Goal: Information Seeking & Learning: Learn about a topic

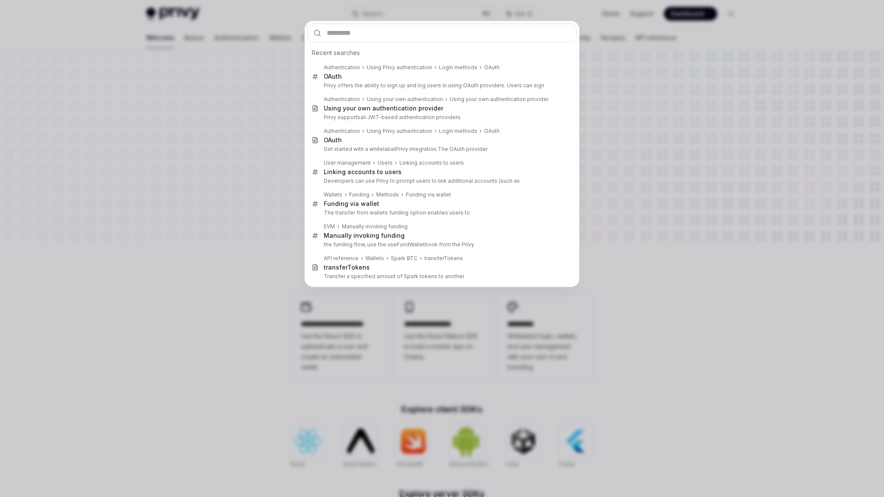
type input "**********"
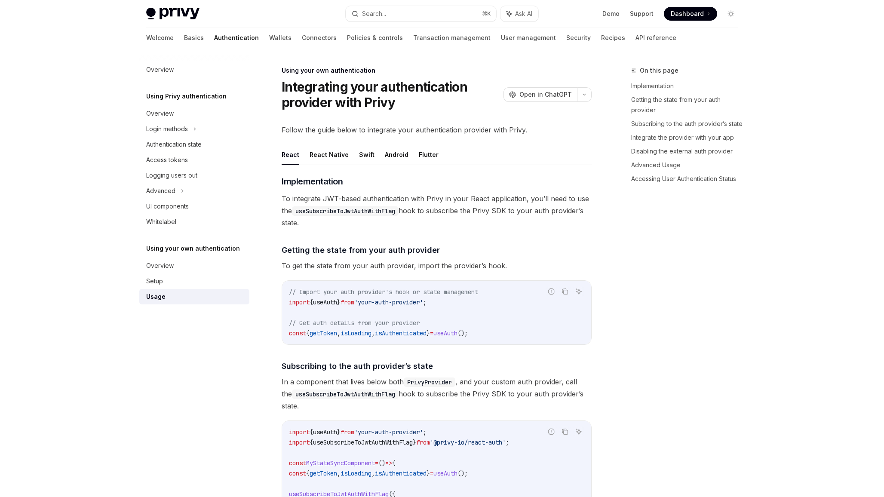
type textarea "*"
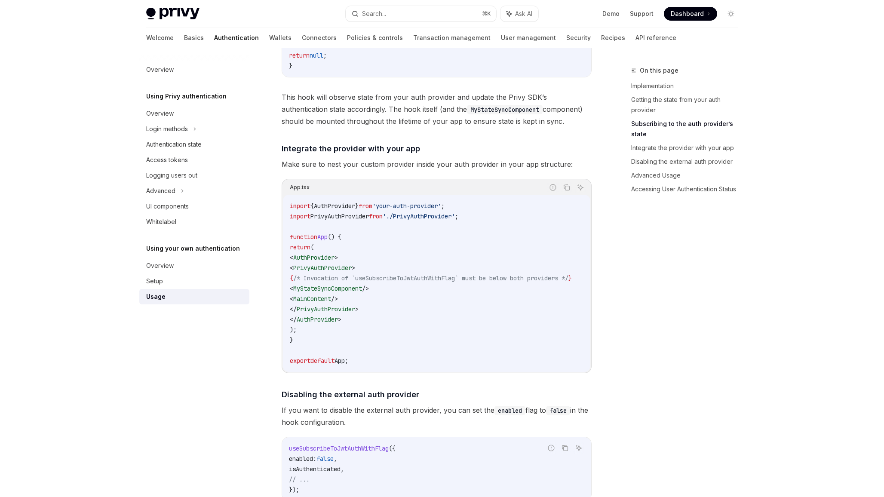
scroll to position [536, 0]
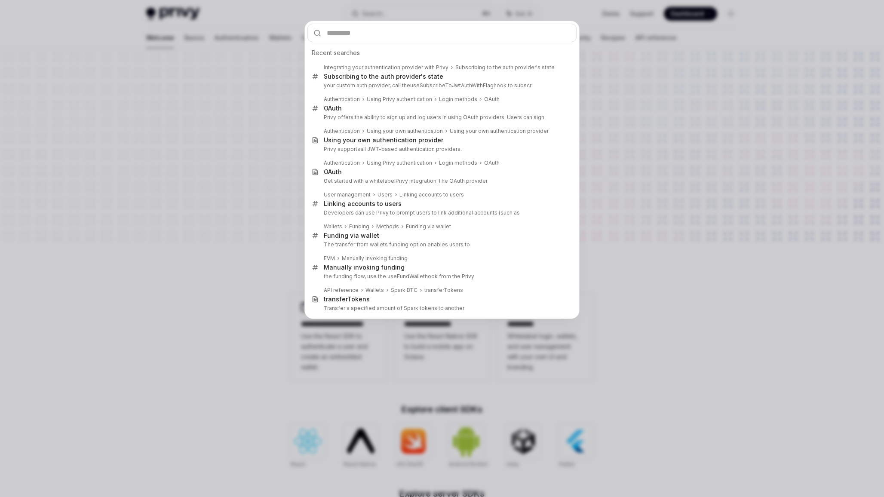
type input "**********"
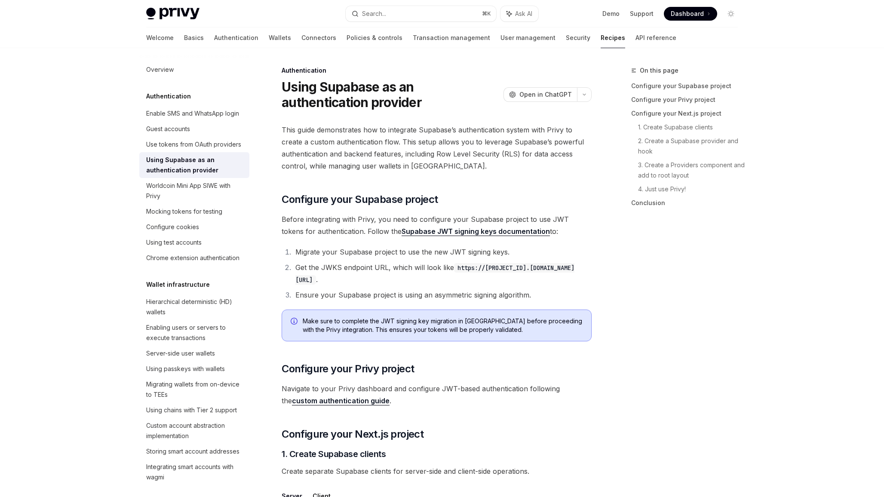
type textarea "*"
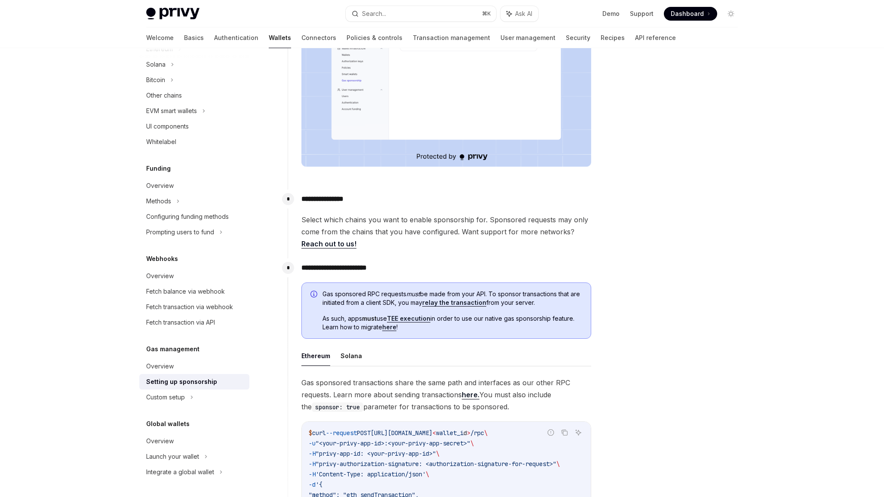
scroll to position [255, 0]
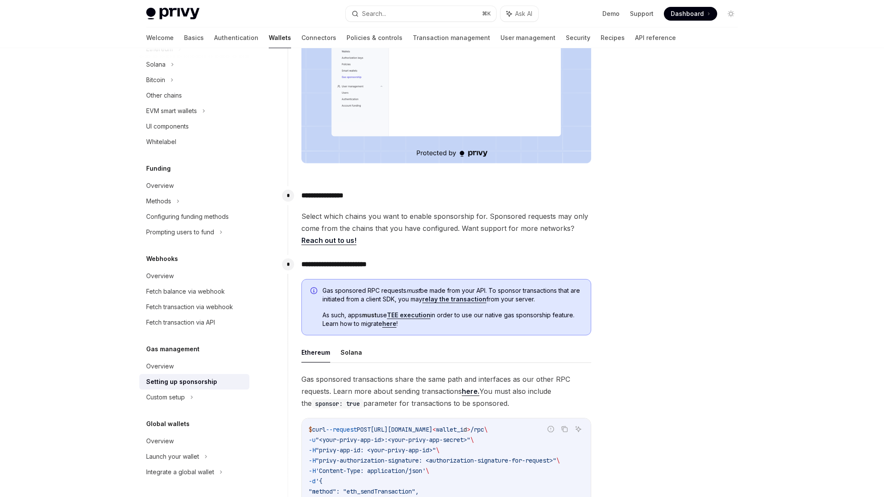
click at [624, 428] on div at bounding box center [679, 280] width 131 height 431
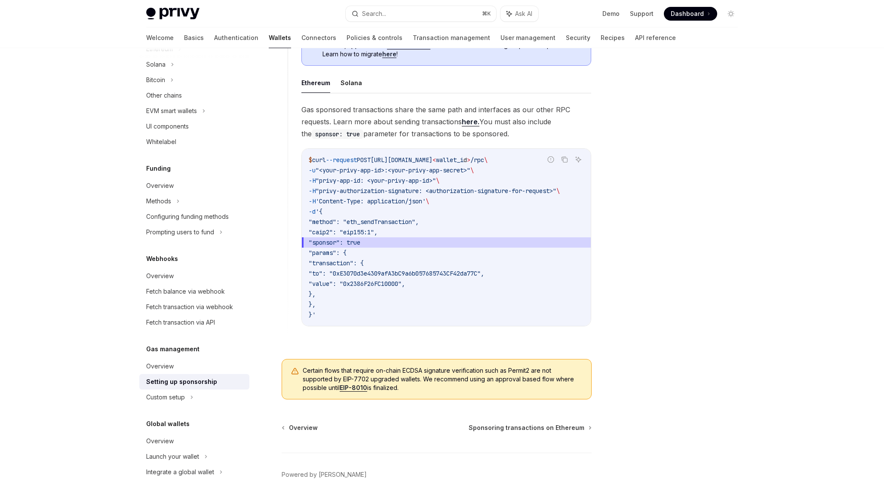
scroll to position [558, 0]
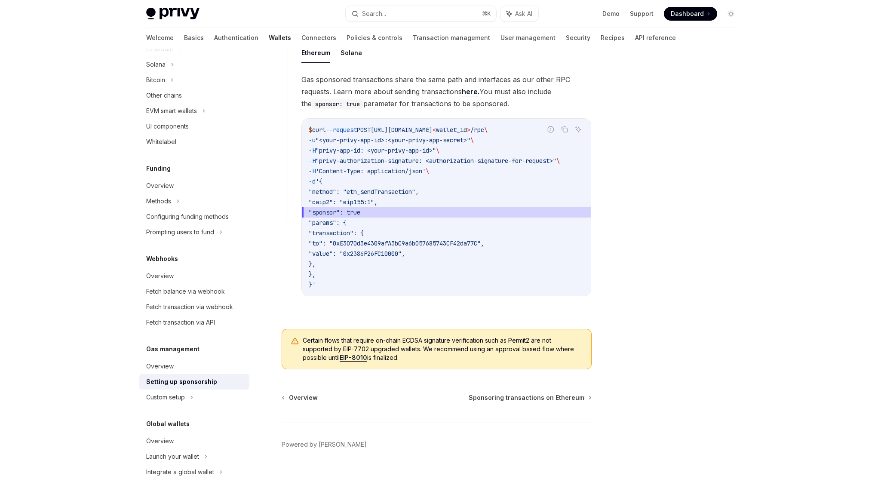
click at [359, 357] on link "EIP-8010" at bounding box center [353, 358] width 28 height 8
type textarea "*"
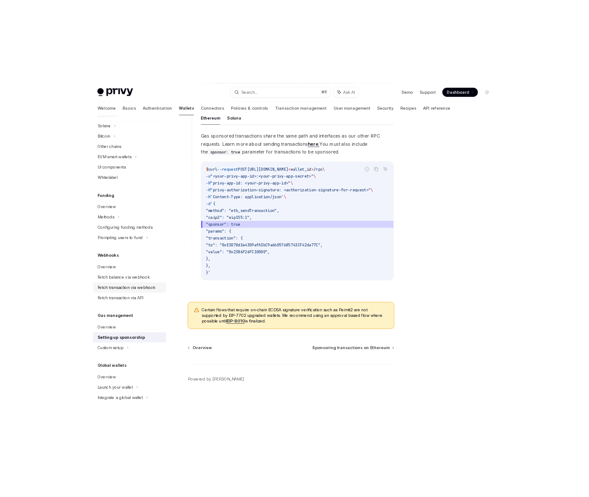
scroll to position [547, 0]
